Goal: Task Accomplishment & Management: Complete application form

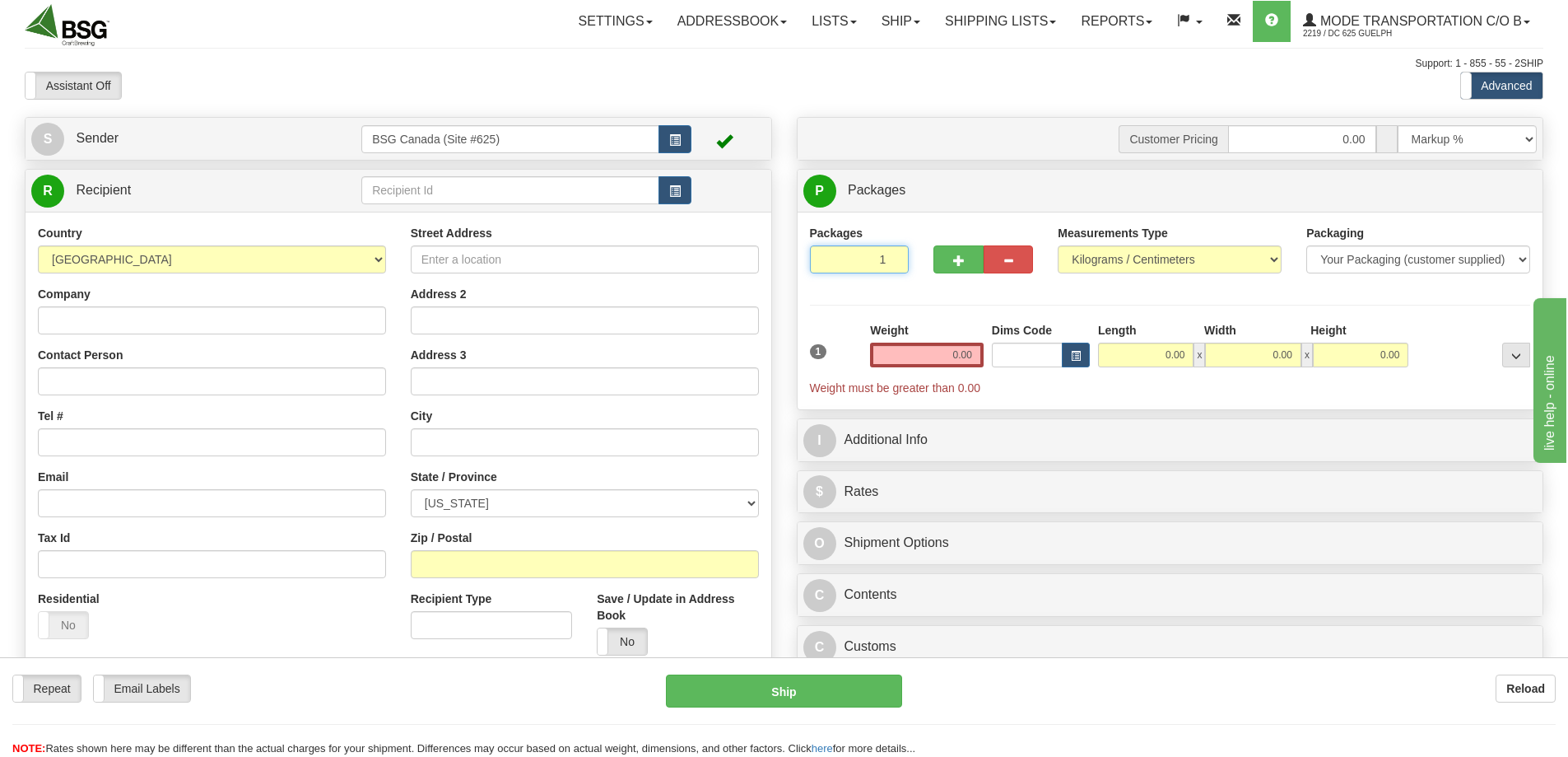
click at [848, 262] on input "1" at bounding box center [860, 259] width 99 height 28
type input "14"
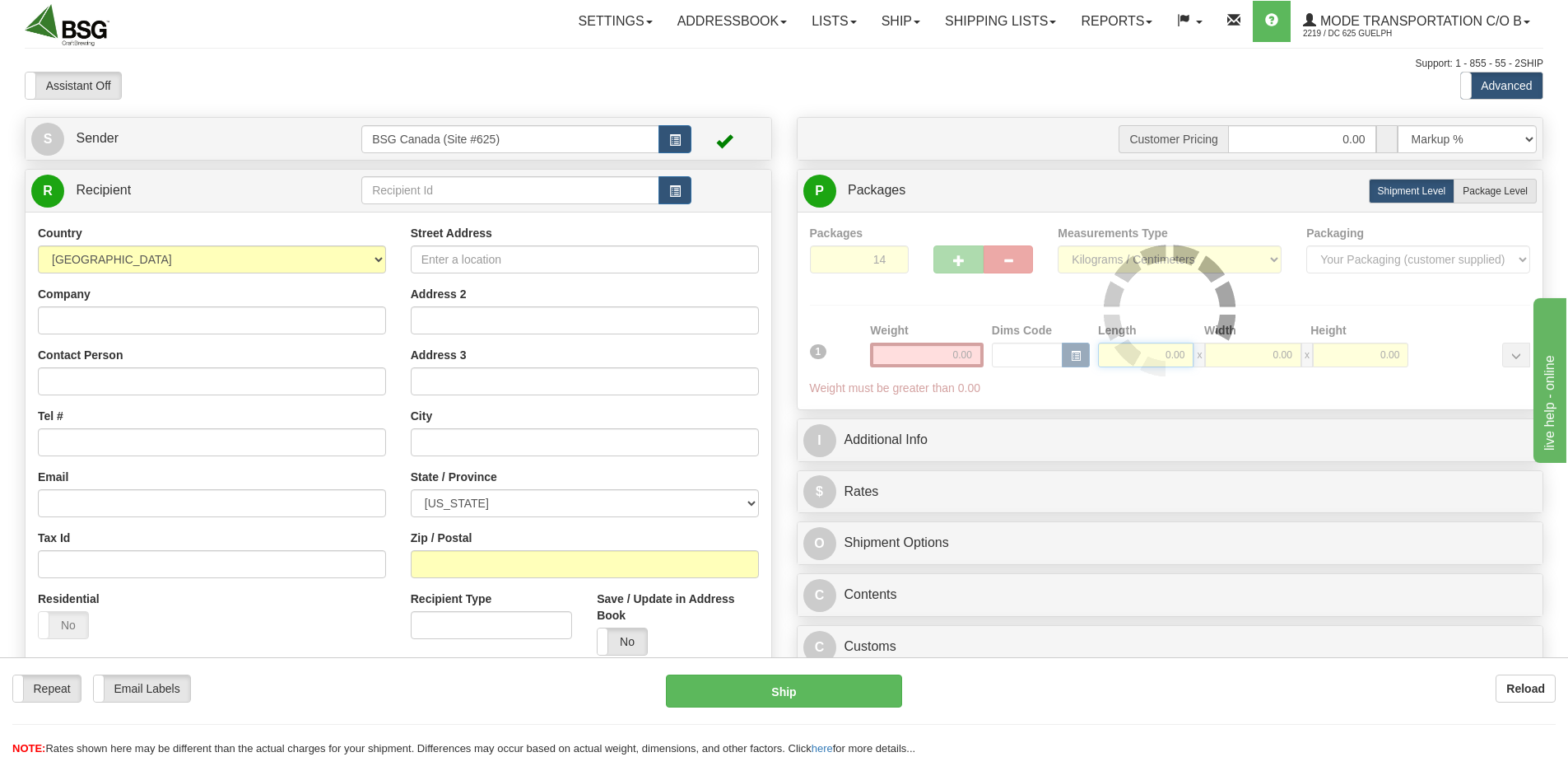
click at [1148, 354] on div "Packages 14 1 Measurements Type" at bounding box center [1170, 310] width 721 height 172
click at [1148, 354] on img at bounding box center [1169, 309] width 131 height 131
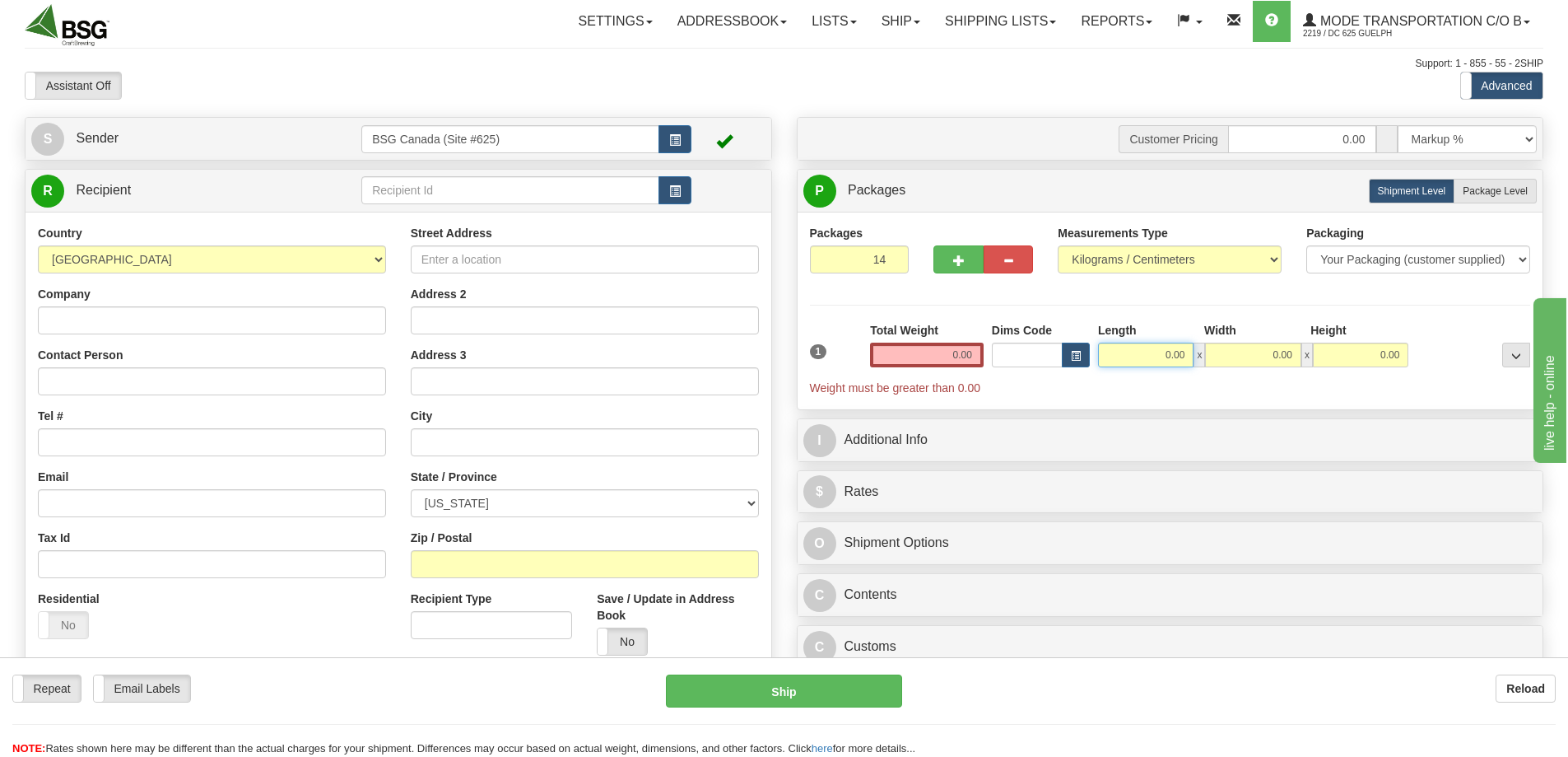
click at [1148, 354] on input "0.00" at bounding box center [1146, 354] width 95 height 24
click at [1148, 354] on input "Length" at bounding box center [1146, 354] width 95 height 24
type input "30.00"
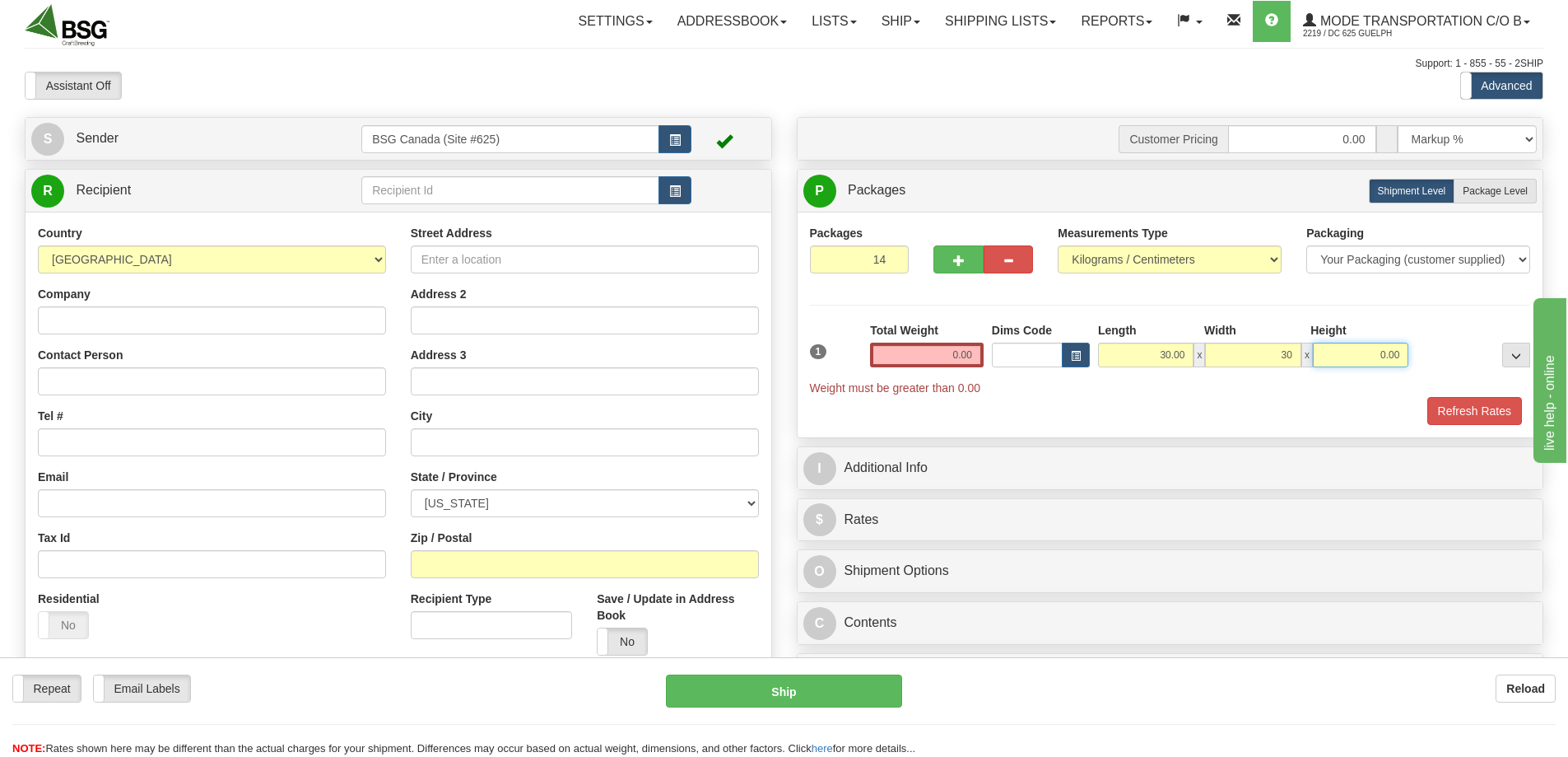
type input "30.00"
click at [891, 360] on input "0.00" at bounding box center [926, 354] width 114 height 24
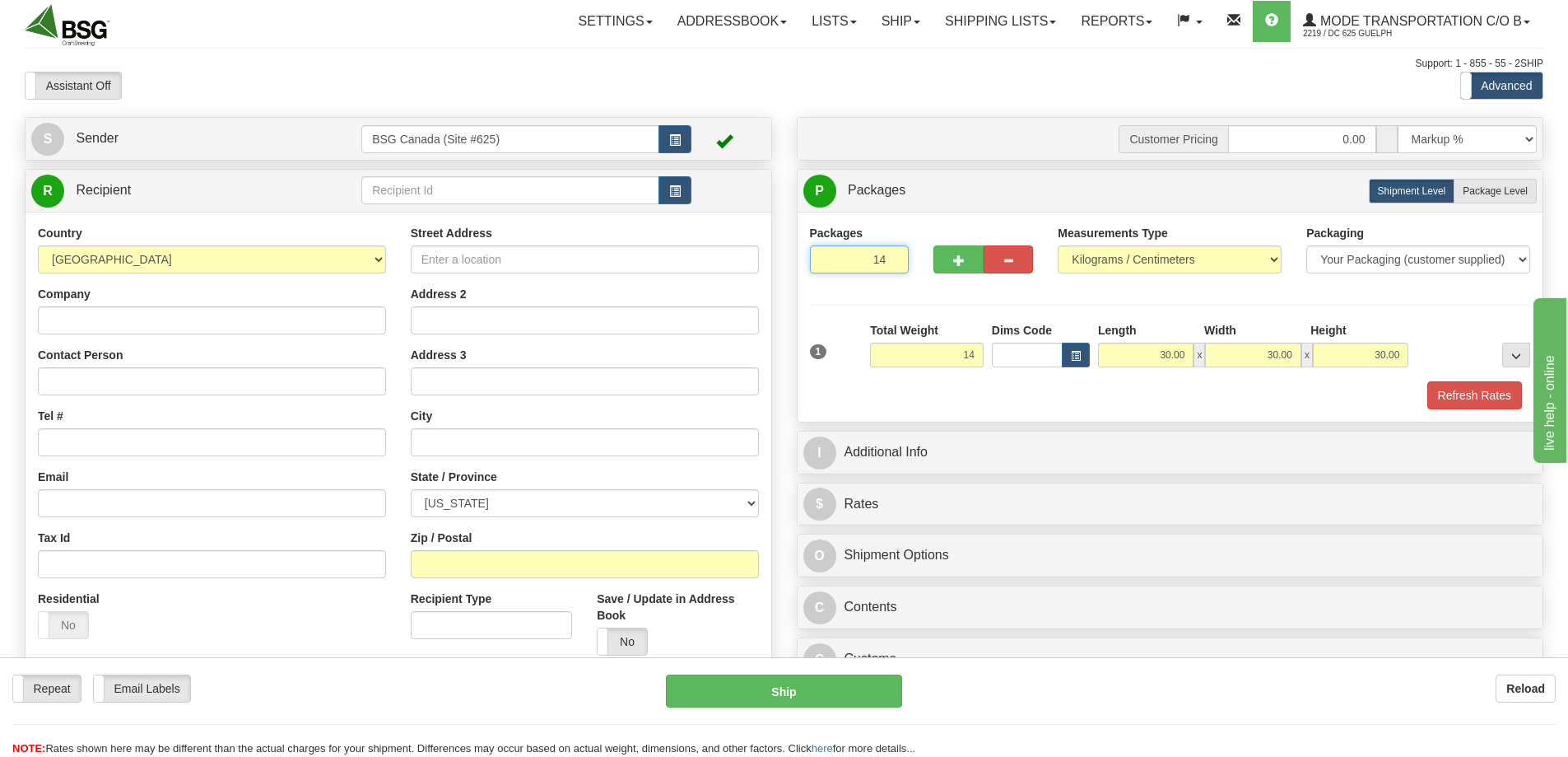
click at [856, 265] on input "14" at bounding box center [860, 259] width 99 height 28
type input "14.00"
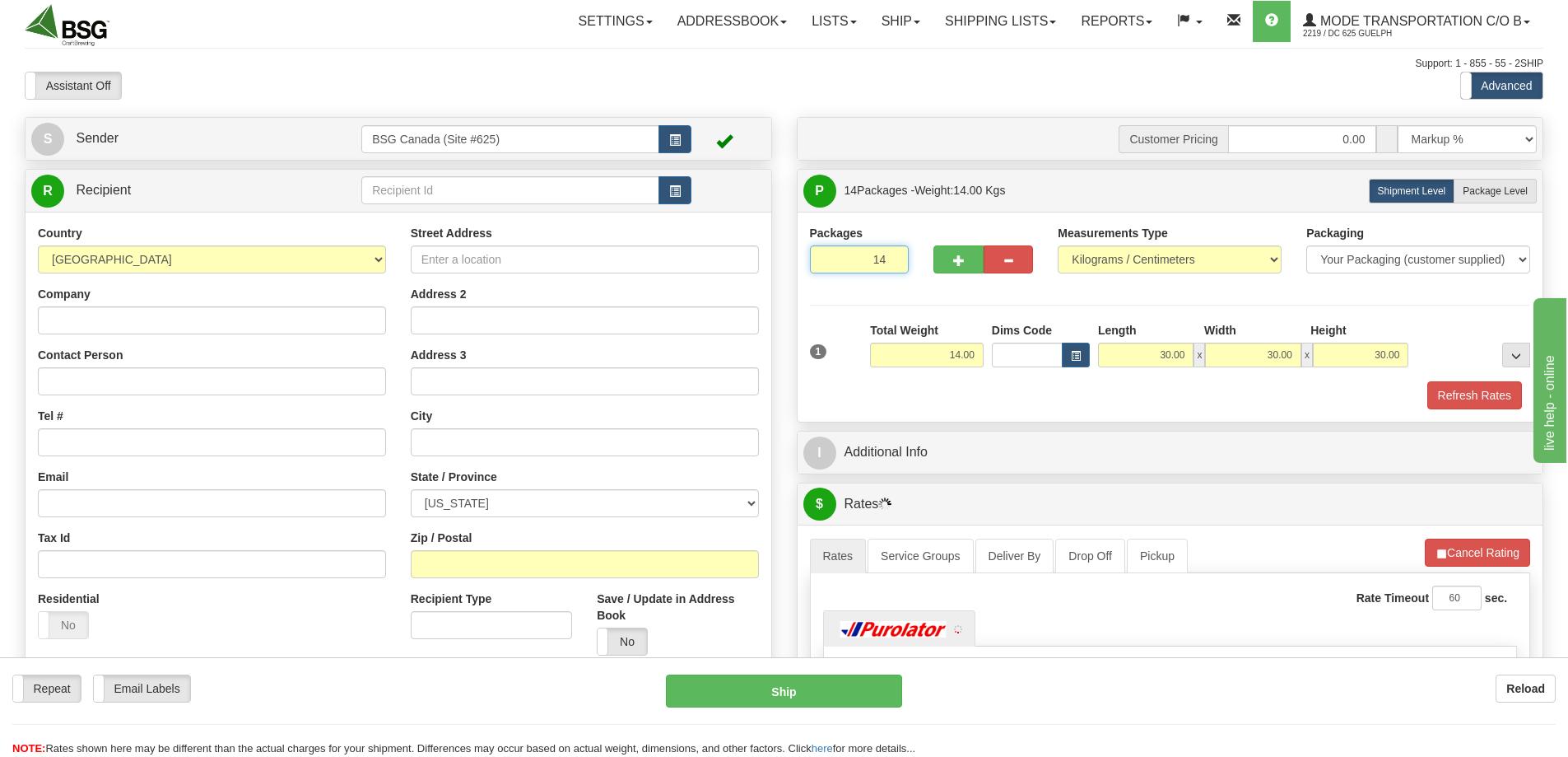
click at [856, 265] on input "14" at bounding box center [860, 259] width 99 height 28
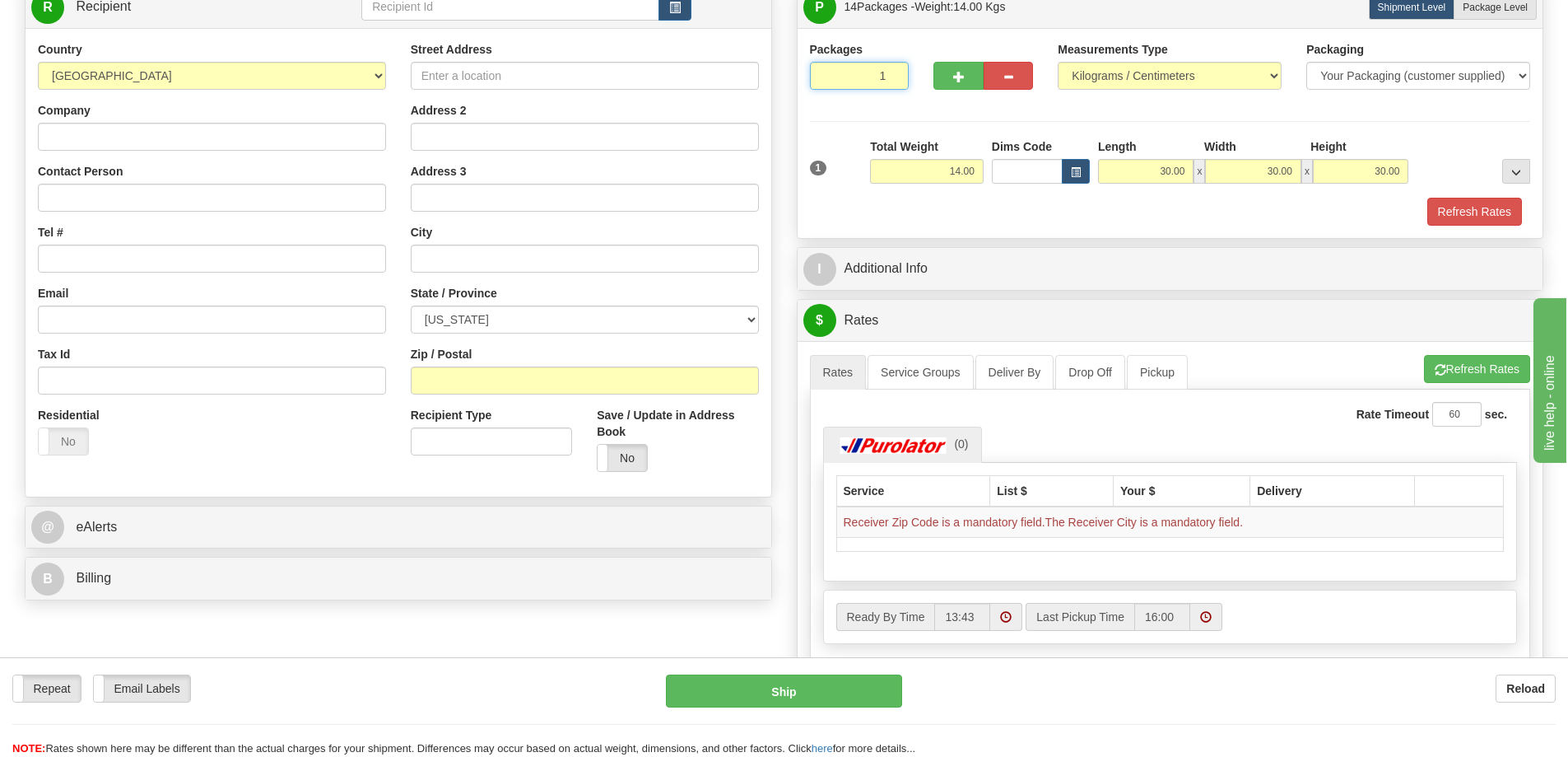
scroll to position [83, 0]
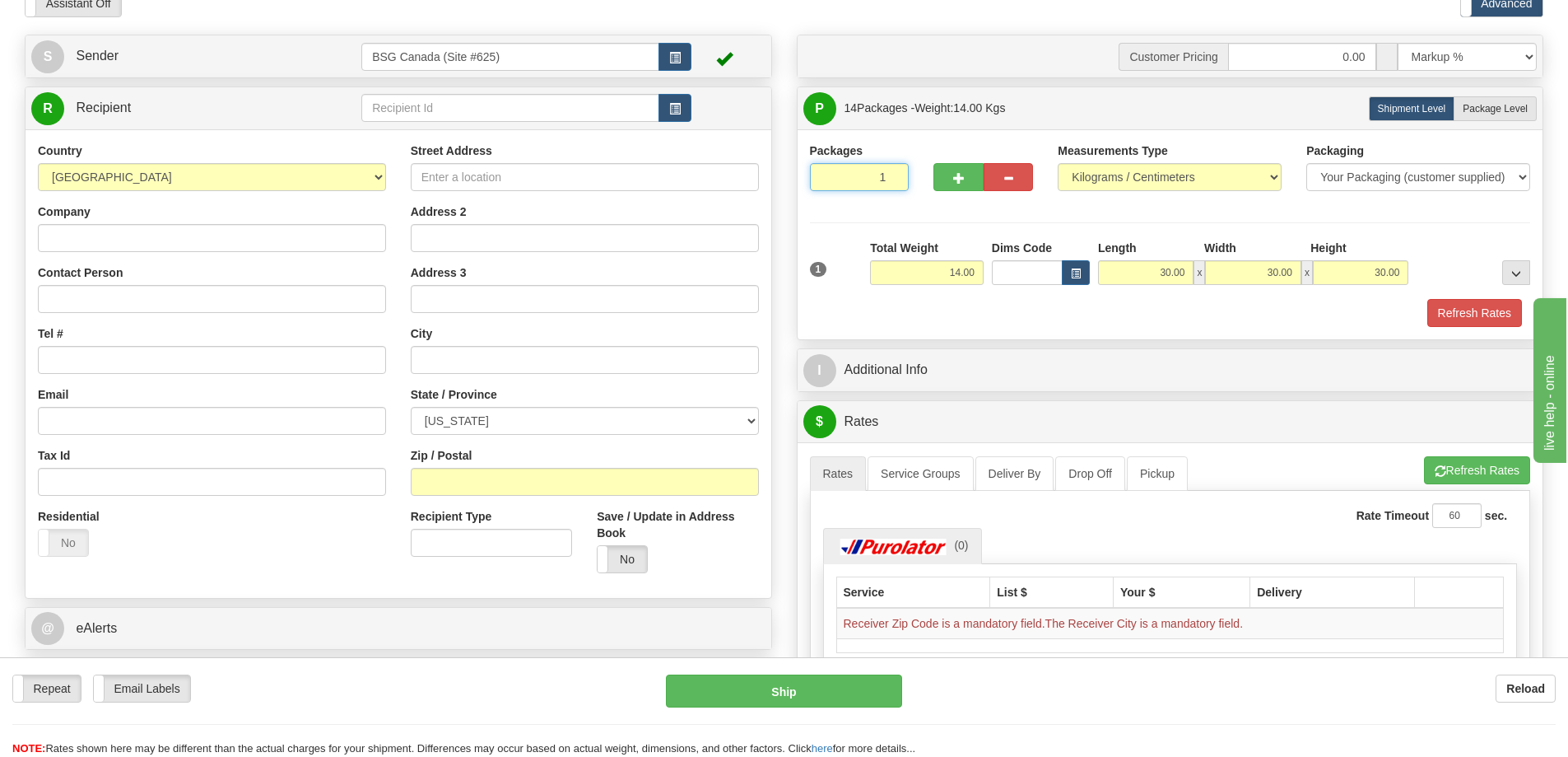
type input "1"
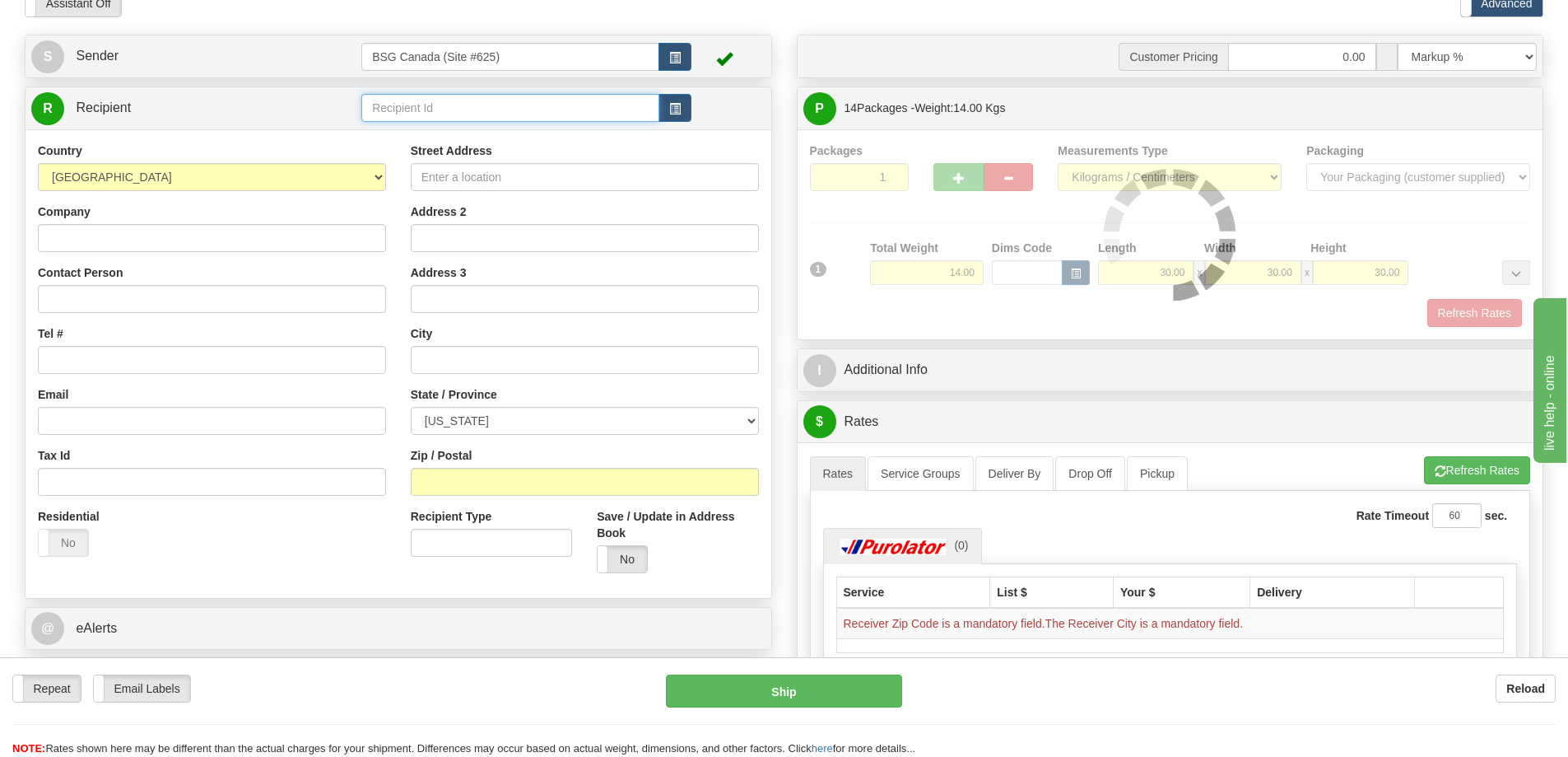
click at [564, 111] on input "text" at bounding box center [510, 107] width 298 height 28
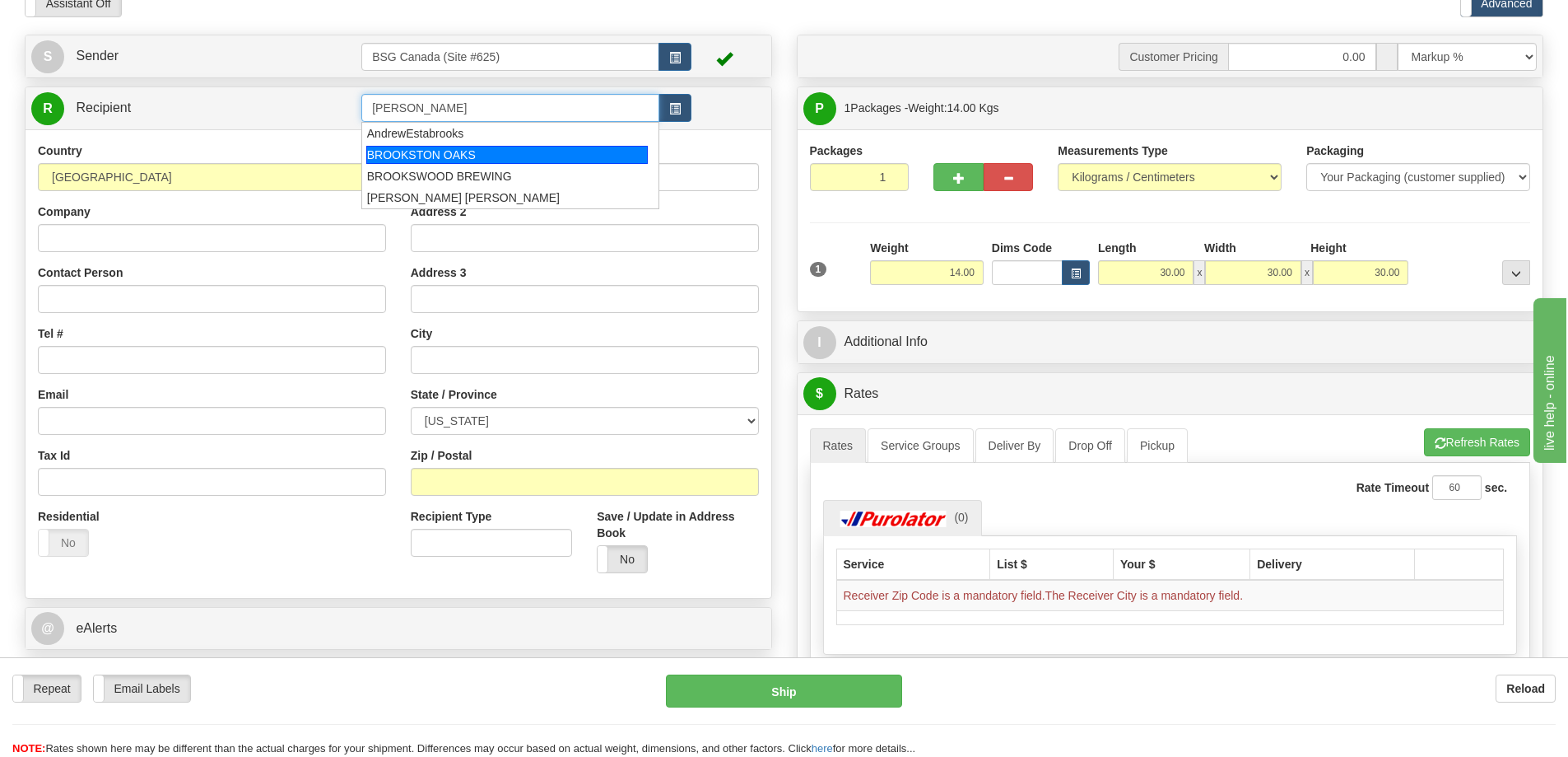
click at [428, 157] on div "BROOKSTON OAKS" at bounding box center [508, 155] width 282 height 18
type input "BROOKSTON OAKS"
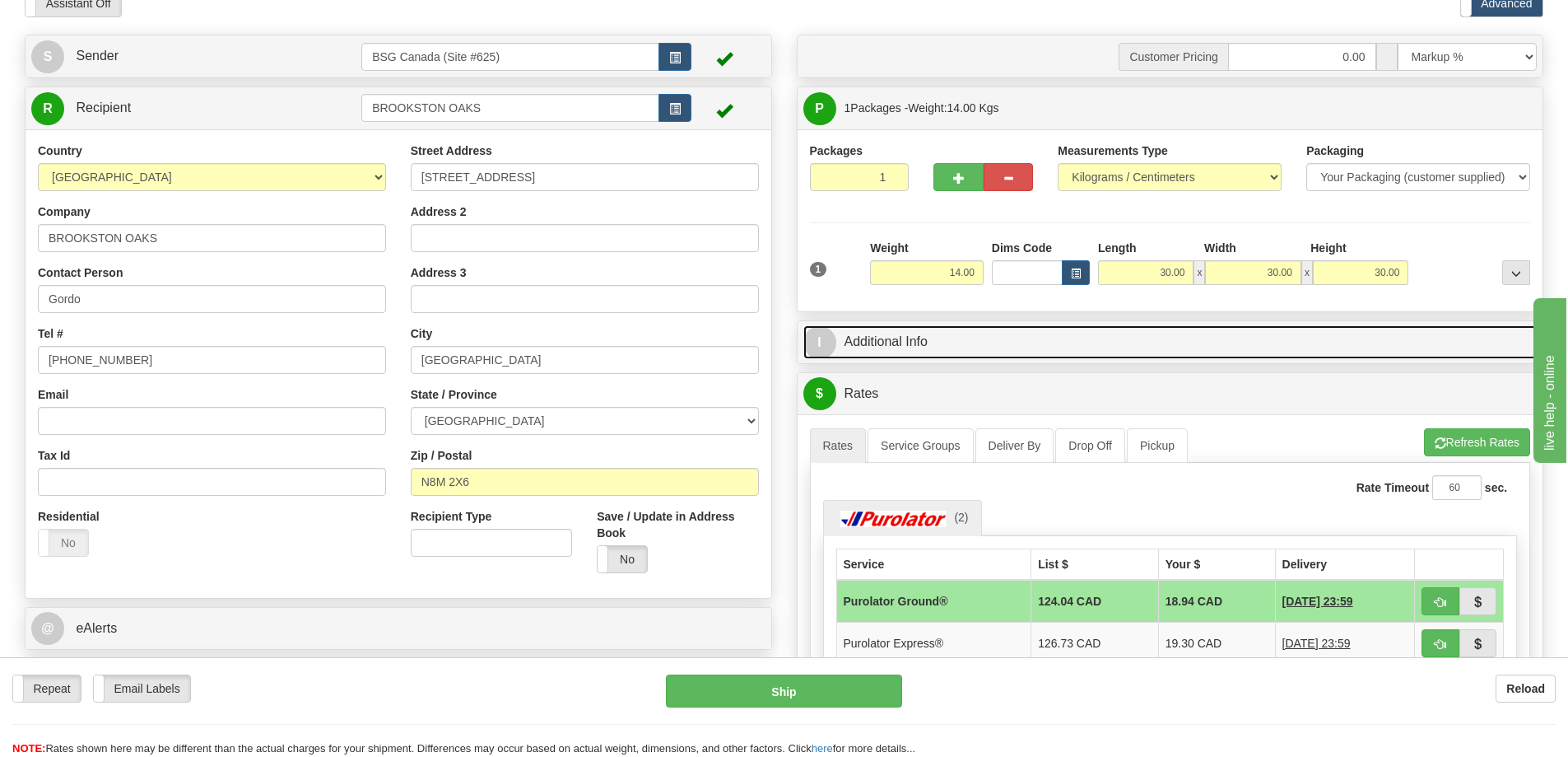
click at [972, 328] on link "I Additional Info" at bounding box center [1170, 342] width 734 height 34
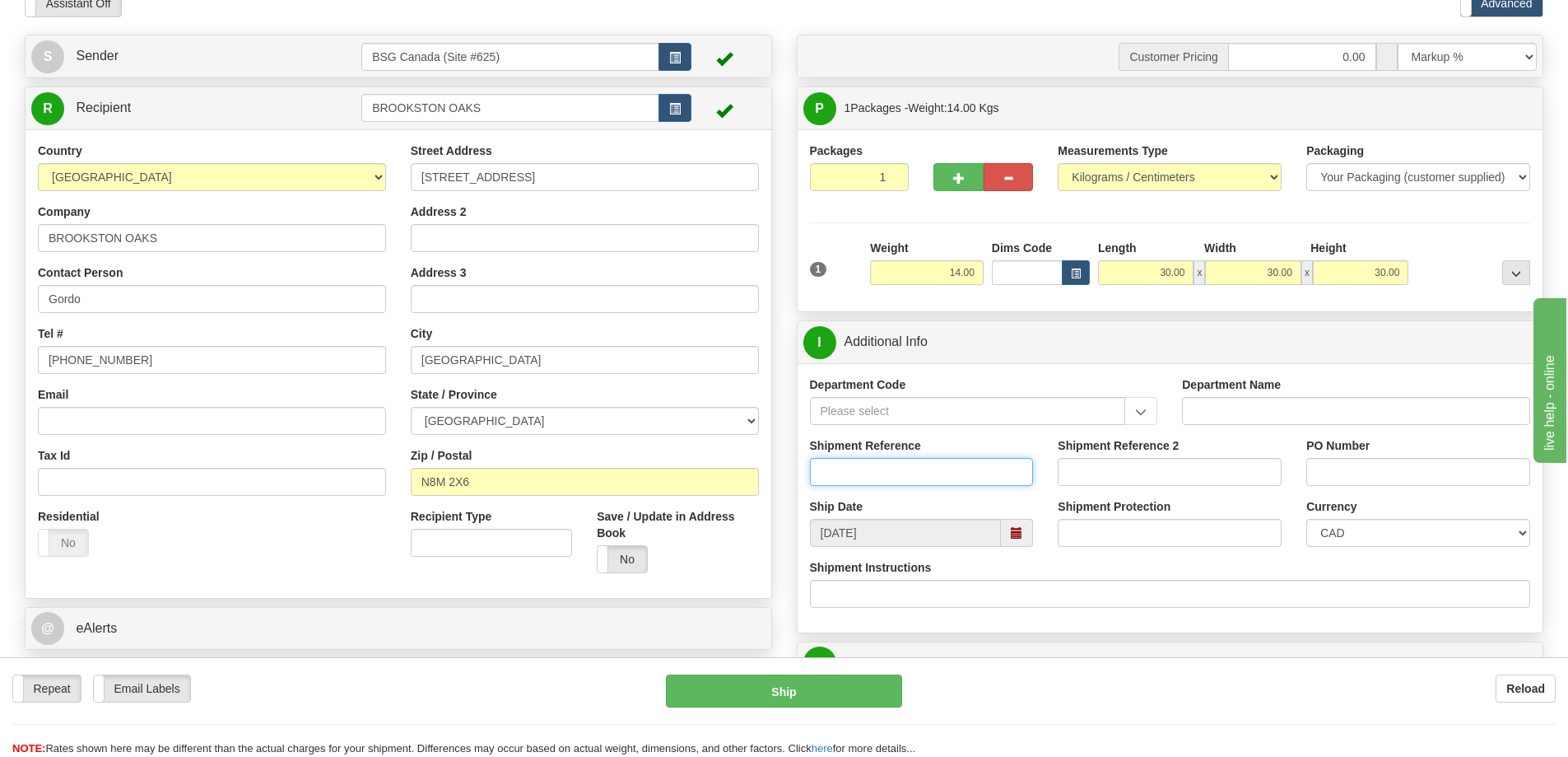
drag, startPoint x: 876, startPoint y: 470, endPoint x: 863, endPoint y: 468, distance: 13.2
click at [876, 470] on input "Shipment Reference" at bounding box center [922, 471] width 224 height 28
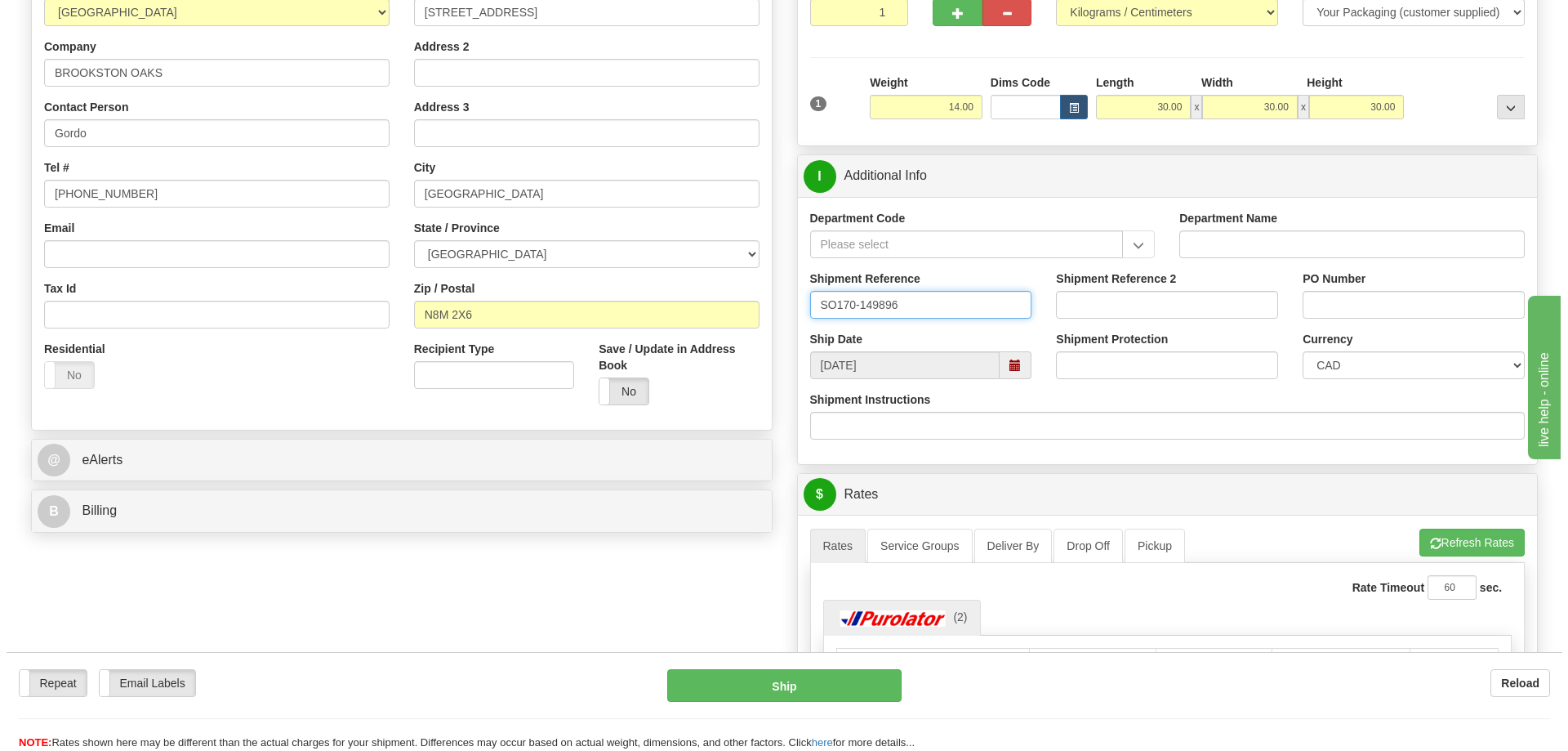
scroll to position [0, 0]
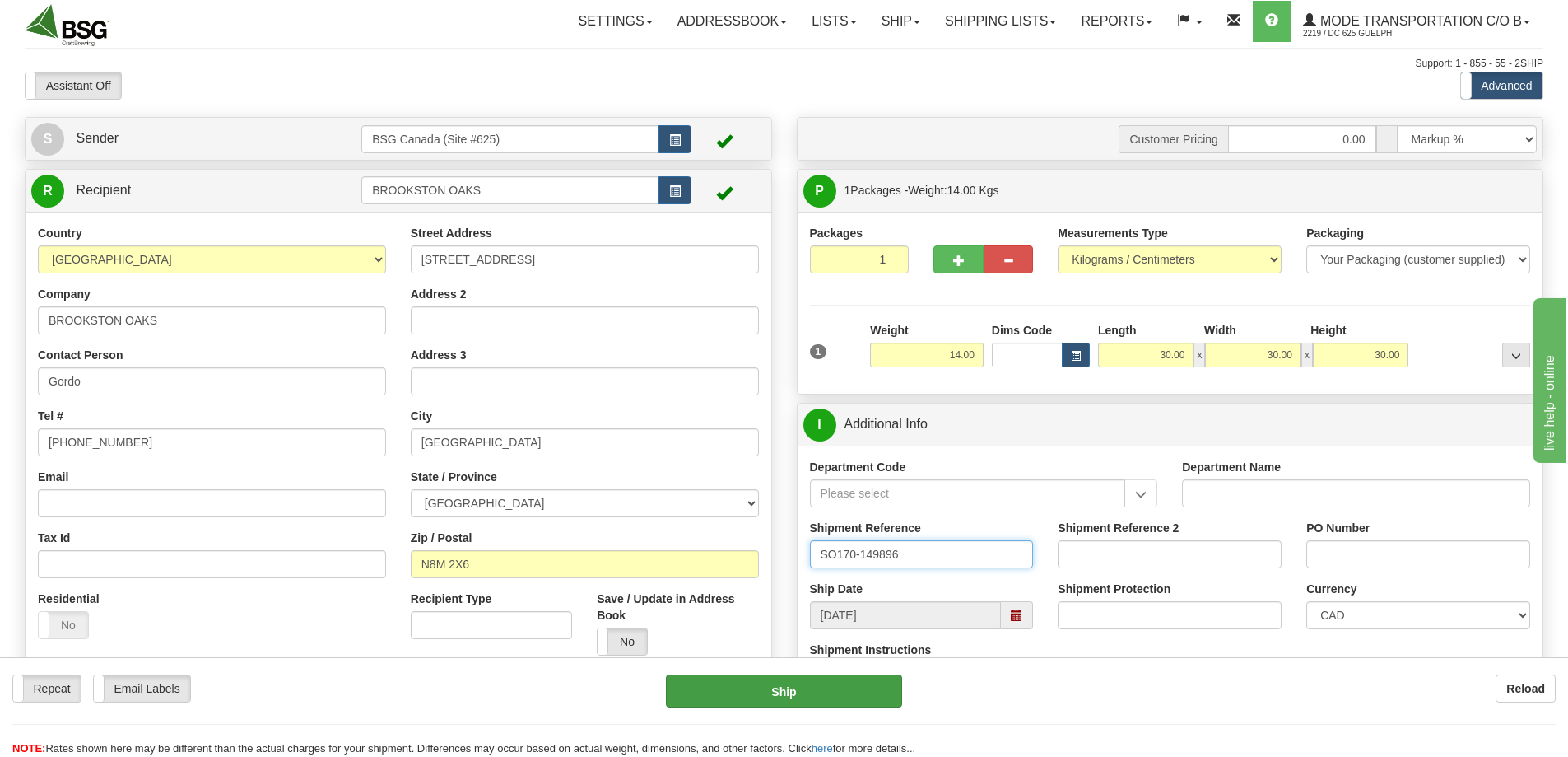
type input "SO170-149896"
click at [784, 679] on button "Ship" at bounding box center [784, 691] width 236 height 33
type input "260"
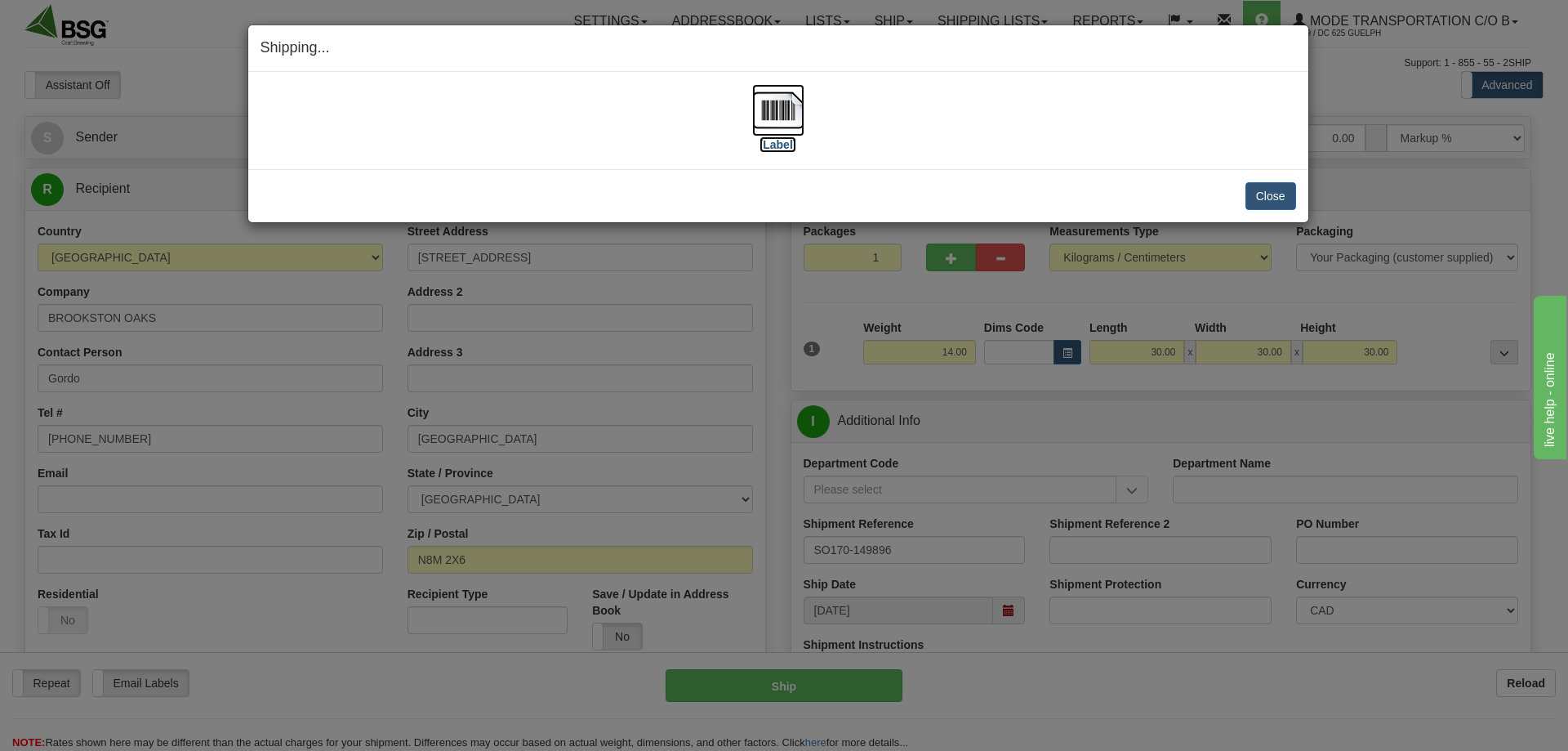
click at [779, 108] on img at bounding box center [778, 110] width 52 height 52
